Goal: Find specific page/section: Find specific page/section

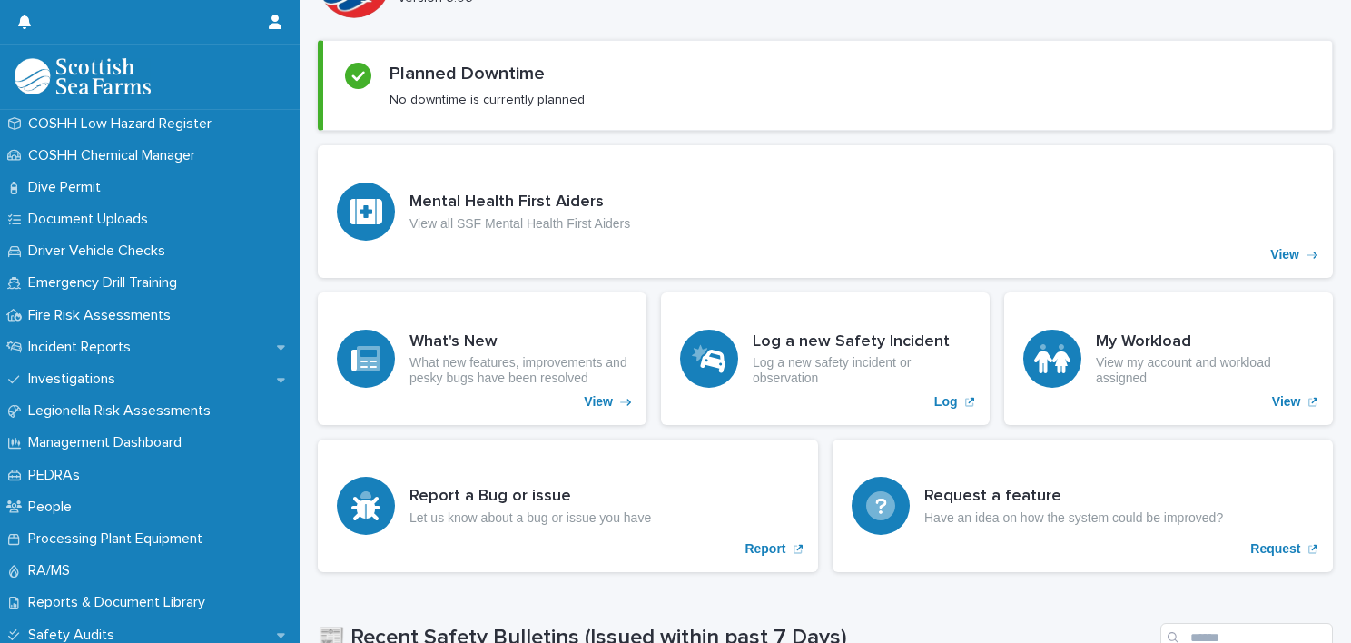
scroll to position [545, 0]
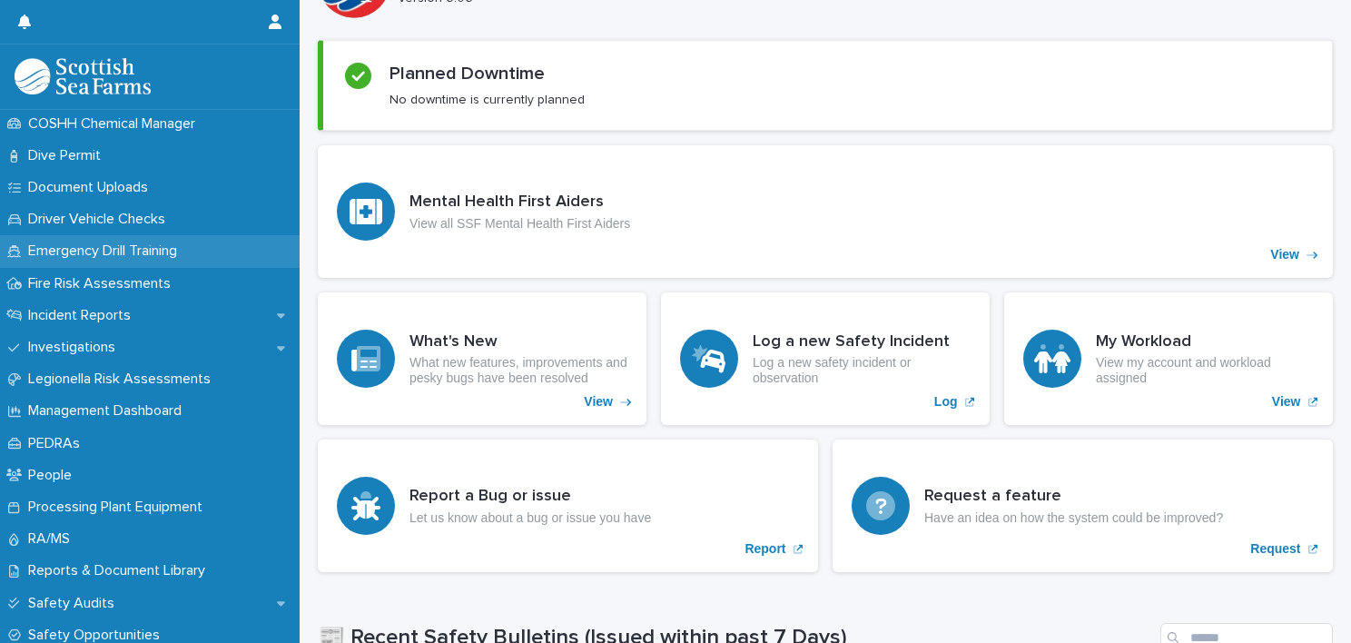
click at [94, 248] on p "Emergency Drill Training" at bounding box center [106, 251] width 171 height 17
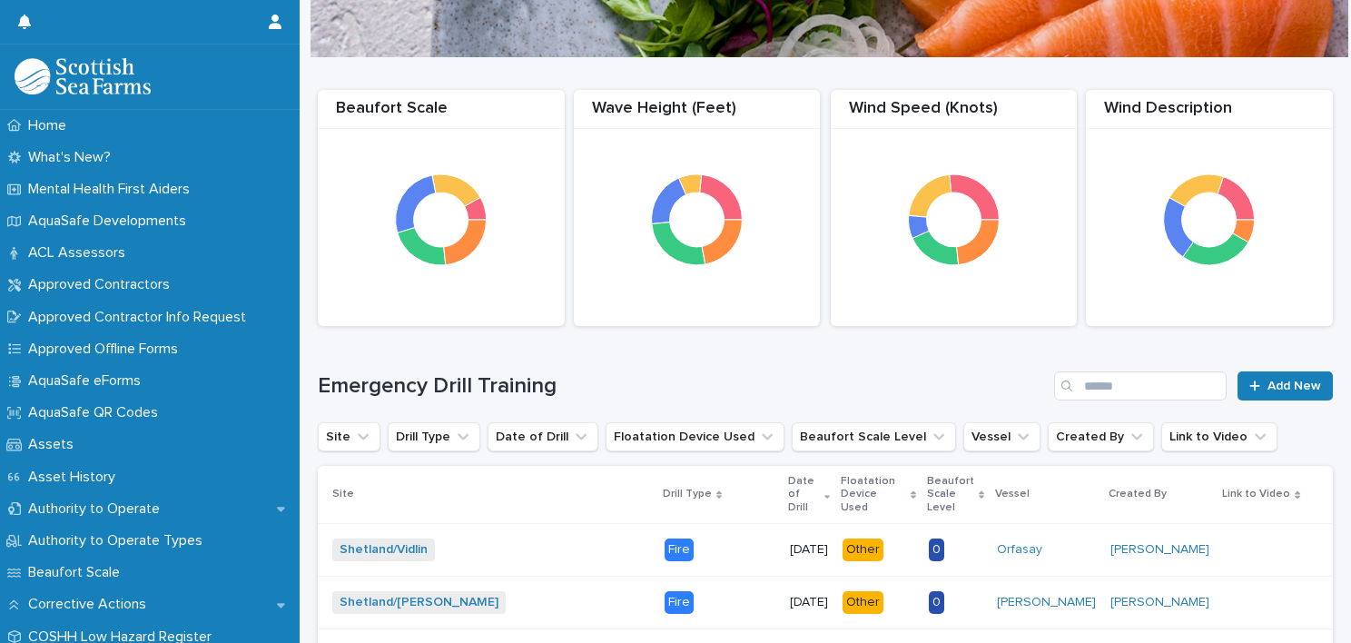
scroll to position [182, 0]
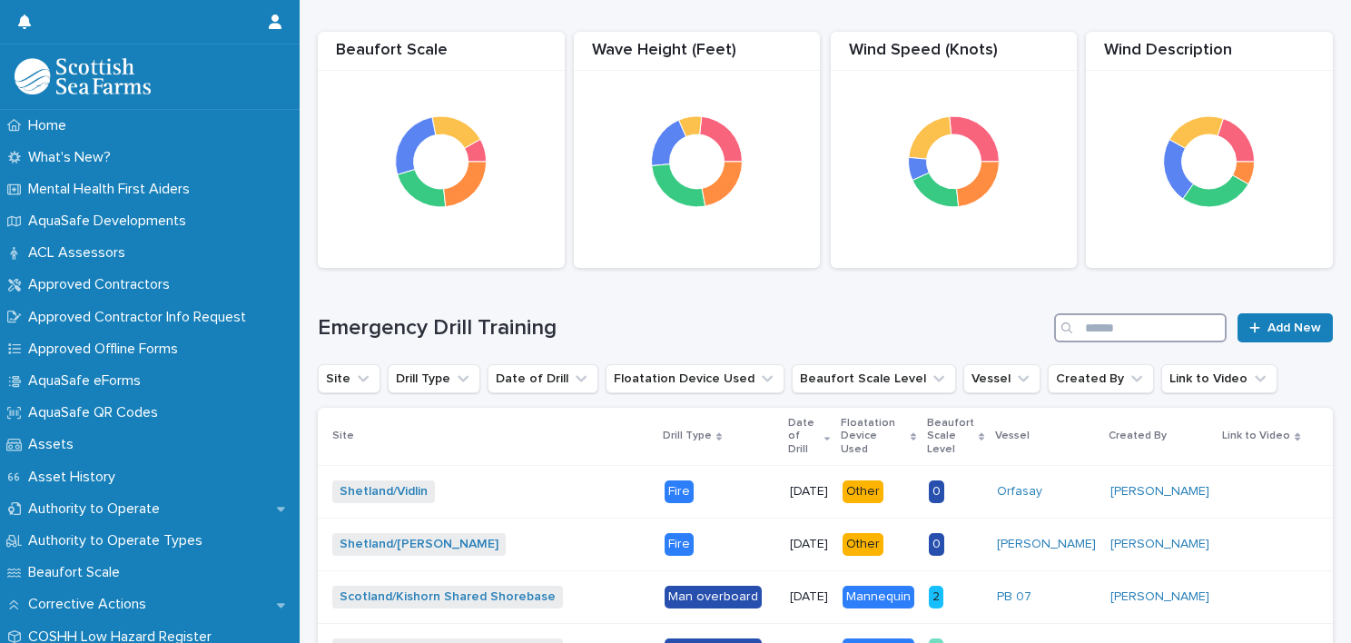
click at [1122, 323] on input "Search" at bounding box center [1140, 327] width 173 height 29
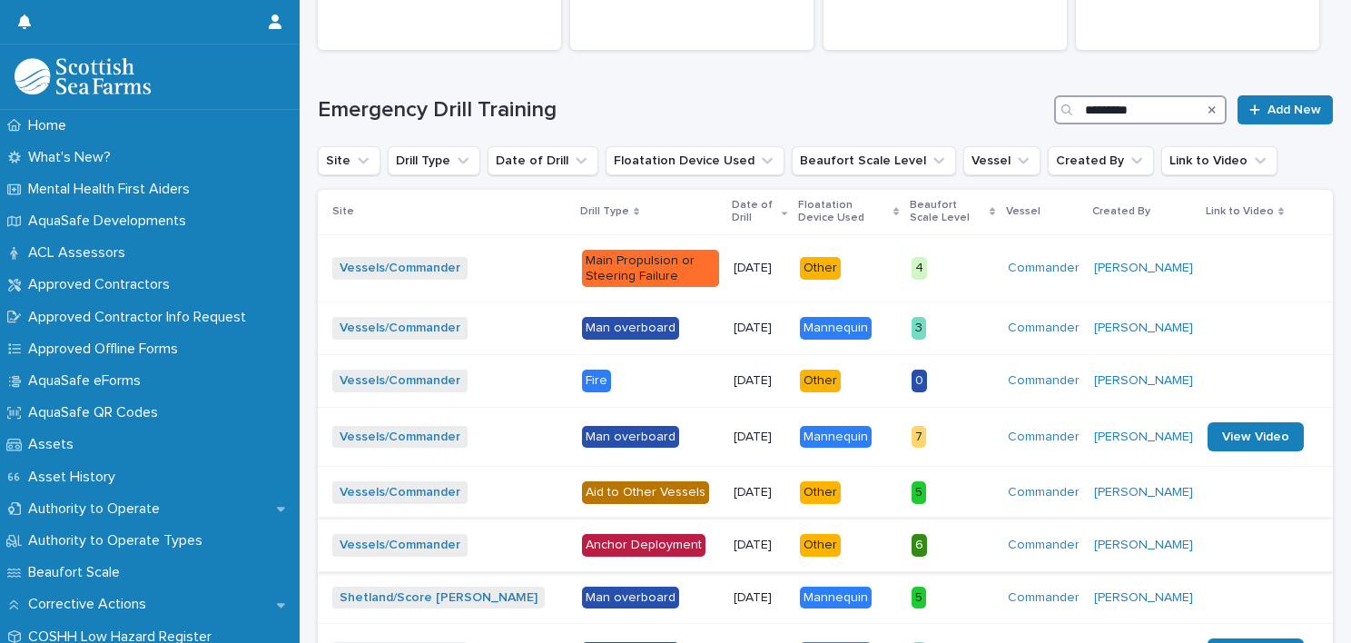
scroll to position [358, 0]
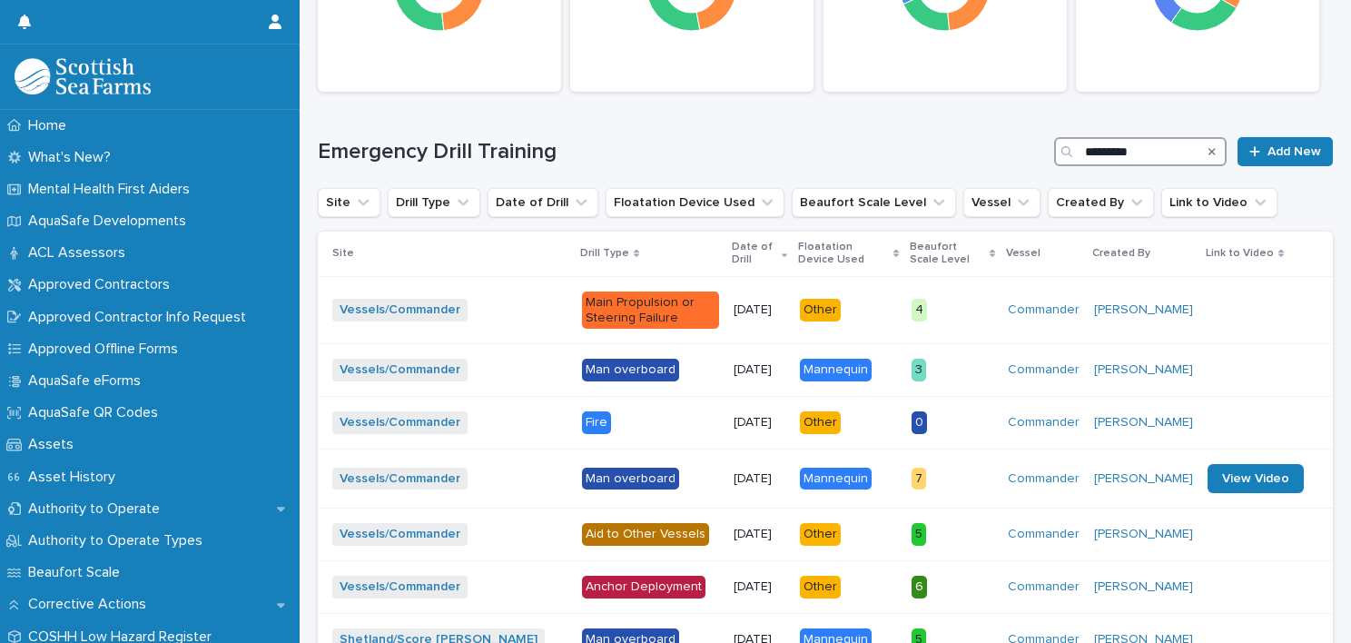
type input "*********"
